Goal: Find specific page/section: Find specific page/section

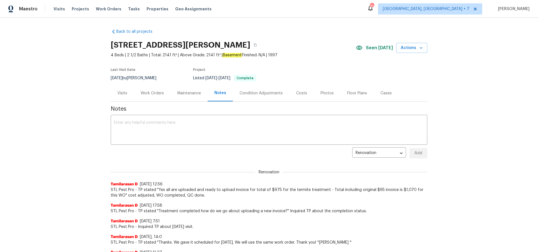
scroll to position [103, 0]
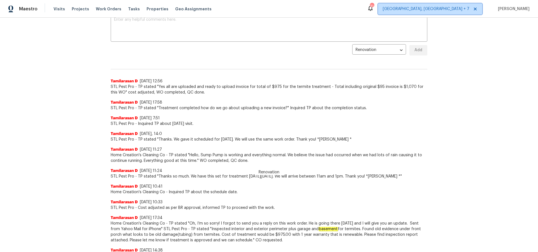
click at [463, 8] on span "[GEOGRAPHIC_DATA], [GEOGRAPHIC_DATA] + 7" at bounding box center [426, 9] width 87 height 6
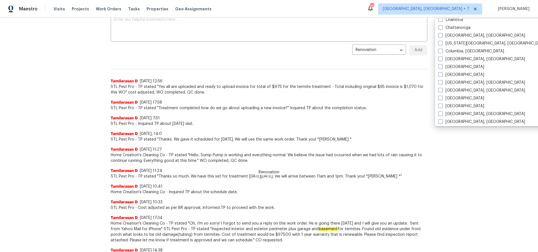
scroll to position [148, 0]
click at [451, 73] on label "[GEOGRAPHIC_DATA]" at bounding box center [461, 73] width 46 height 6
click at [442, 73] on input "[GEOGRAPHIC_DATA]" at bounding box center [440, 72] width 4 height 4
checkbox input "true"
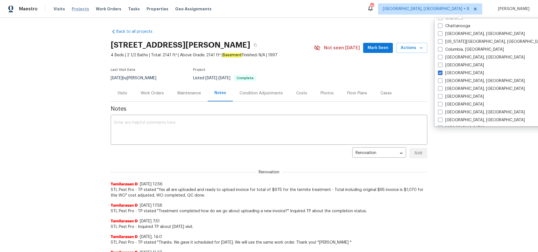
click at [76, 9] on span "Projects" at bounding box center [80, 9] width 17 height 6
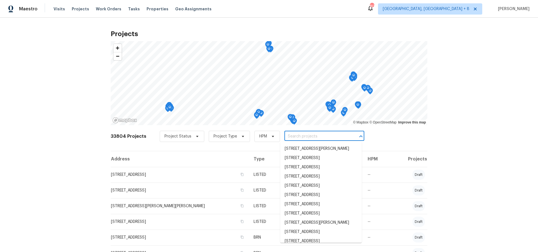
click at [303, 136] on input "text" at bounding box center [316, 136] width 64 height 9
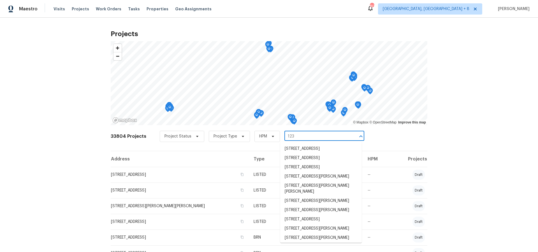
type input "123 e"
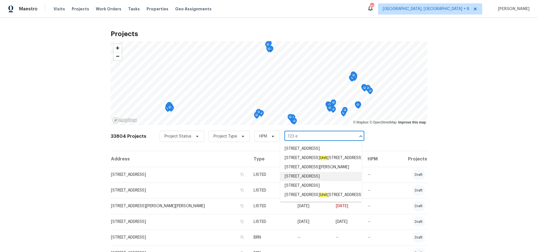
click at [307, 181] on li "[STREET_ADDRESS]" at bounding box center [321, 176] width 82 height 9
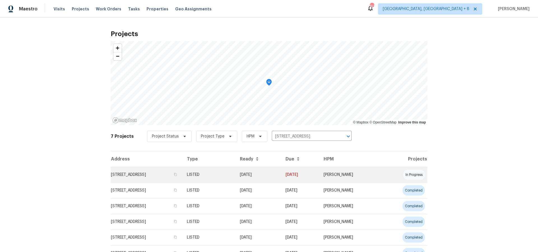
click at [176, 174] on td "[STREET_ADDRESS]" at bounding box center [147, 175] width 72 height 16
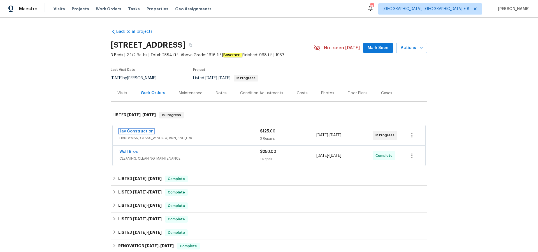
click at [135, 131] on link "Jav Construction" at bounding box center [136, 131] width 34 height 4
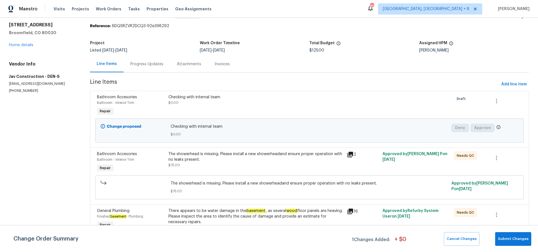
scroll to position [22, 0]
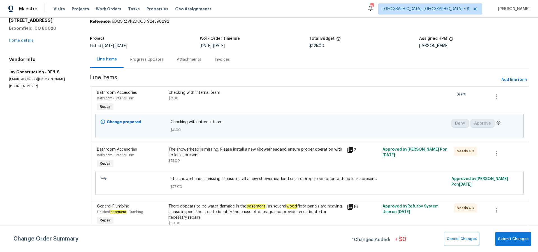
click at [347, 206] on icon at bounding box center [350, 207] width 6 height 6
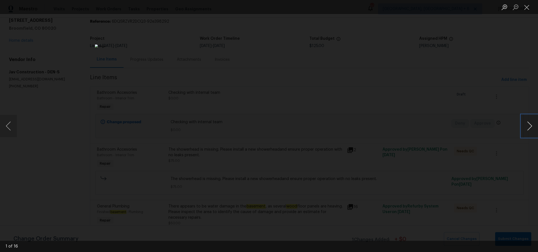
click at [529, 125] on button "Next image" at bounding box center [529, 126] width 17 height 22
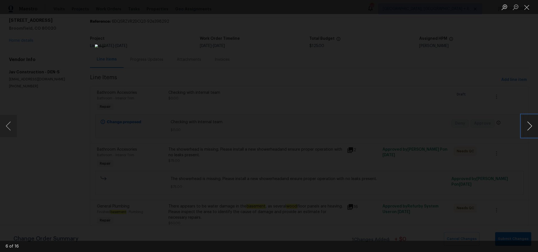
click at [529, 125] on button "Next image" at bounding box center [529, 126] width 17 height 22
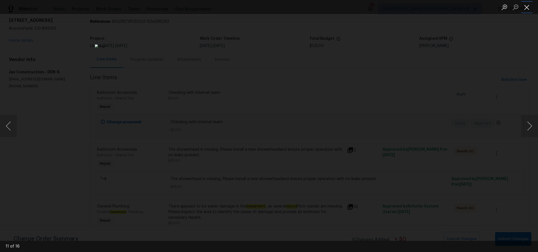
click at [526, 8] on button "Close lightbox" at bounding box center [526, 7] width 11 height 10
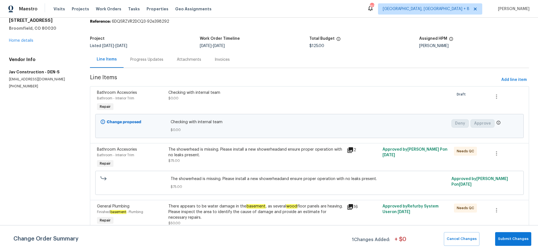
click at [155, 62] on div "Progress Updates" at bounding box center [146, 60] width 33 height 6
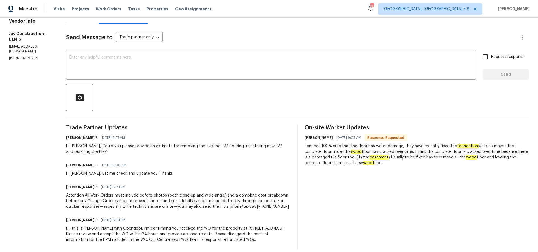
scroll to position [72, 0]
